Goal: Ask a question

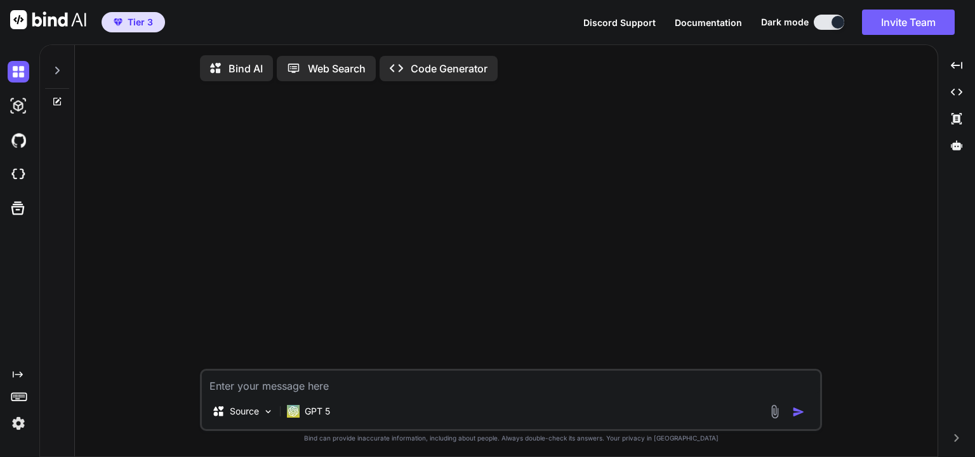
type textarea "x"
click at [231, 178] on div at bounding box center [513, 229] width 620 height 277
click at [385, 246] on div at bounding box center [513, 229] width 620 height 277
click at [328, 417] on p "GPT 5" at bounding box center [317, 411] width 25 height 13
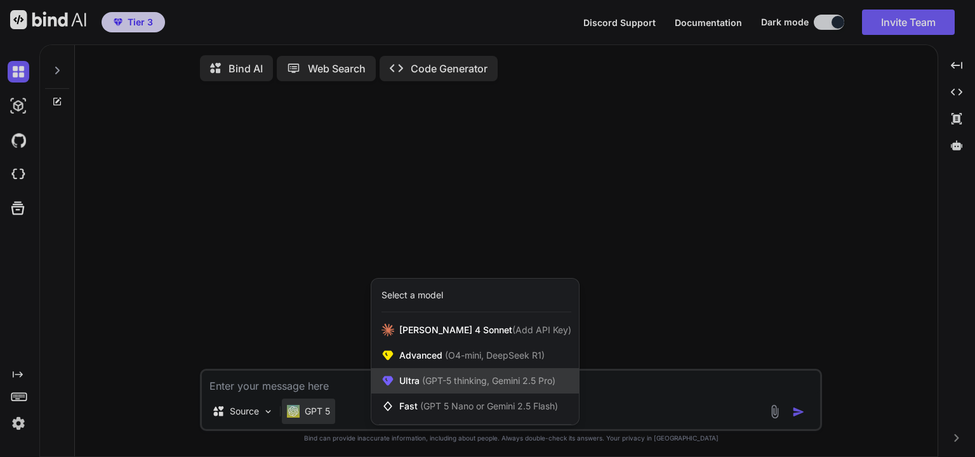
click at [438, 386] on span "(GPT-5 thinking, Gemini 2.5 Pro)" at bounding box center [488, 380] width 136 height 11
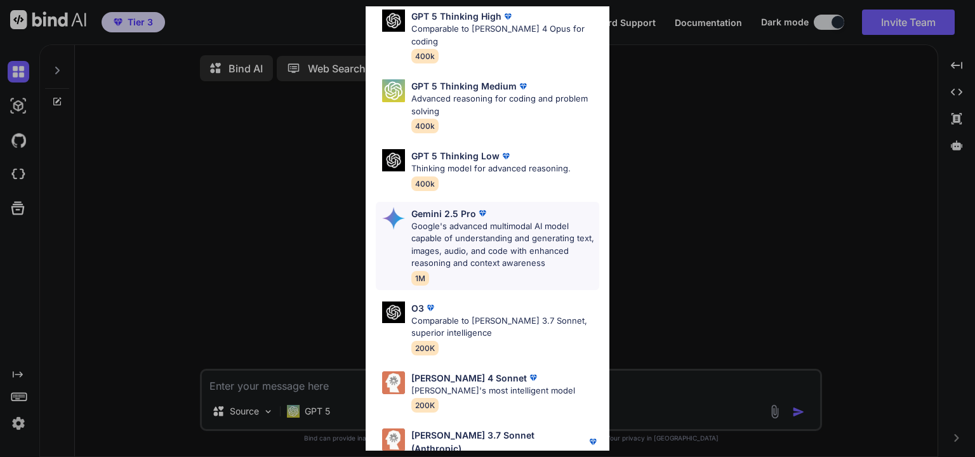
scroll to position [138, 0]
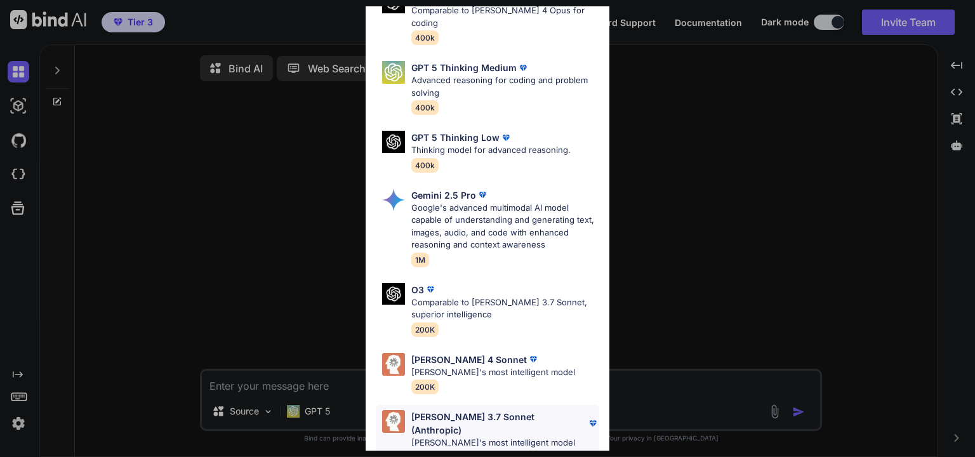
click at [482, 437] on p "[PERSON_NAME]'s most intelligent model" at bounding box center [505, 443] width 188 height 13
type textarea "x"
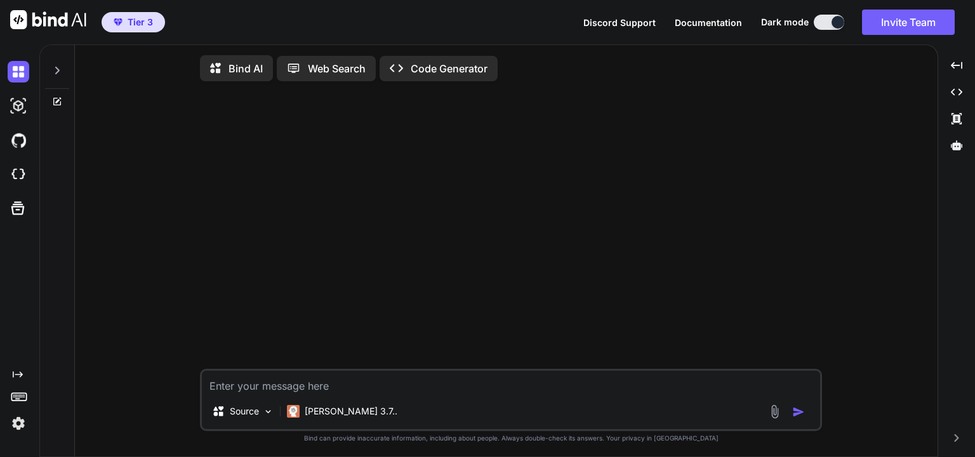
click at [457, 319] on div at bounding box center [513, 229] width 620 height 277
click at [822, 277] on div at bounding box center [513, 229] width 620 height 277
